Goal: Entertainment & Leisure: Consume media (video, audio)

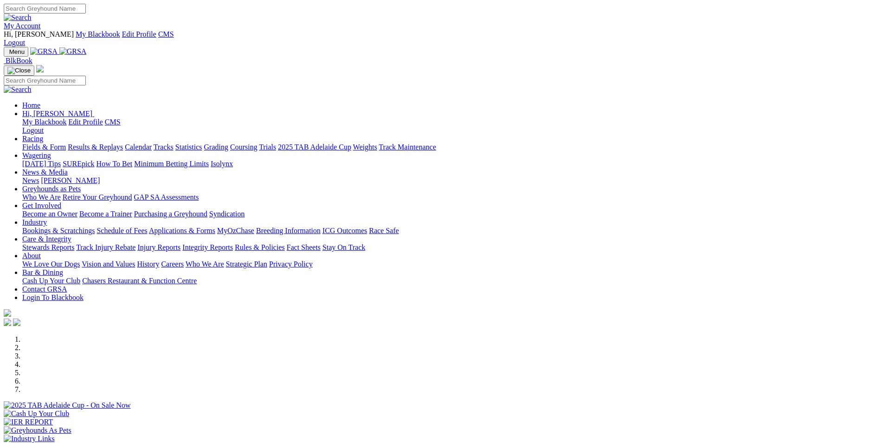
drag, startPoint x: 0, startPoint y: 0, endPoint x: 252, endPoint y: 36, distance: 254.4
click at [43, 135] on link "Racing" at bounding box center [32, 139] width 21 height 8
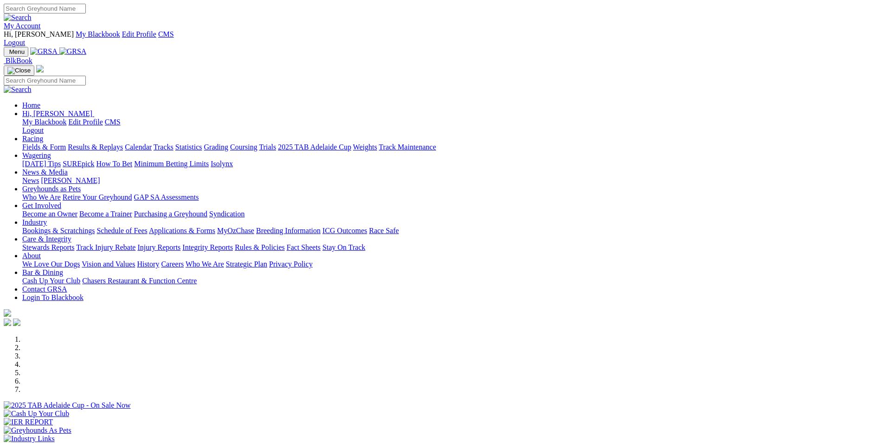
click at [123, 143] on link "Results & Replays" at bounding box center [95, 147] width 55 height 8
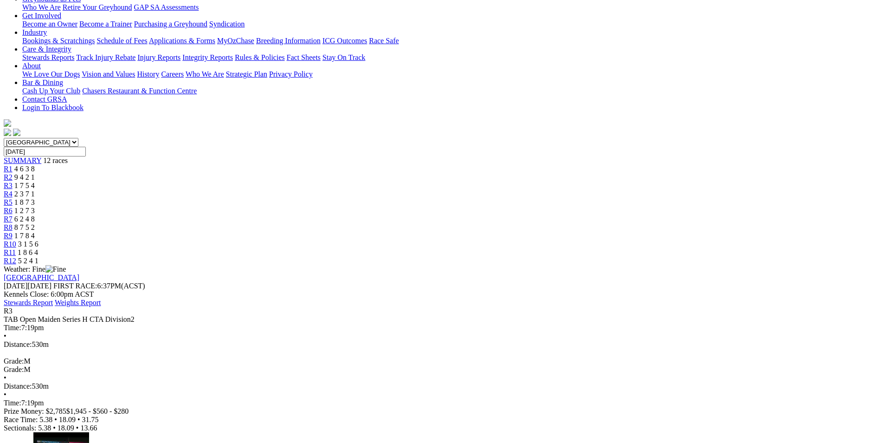
scroll to position [232, 0]
